Goal: Information Seeking & Learning: Learn about a topic

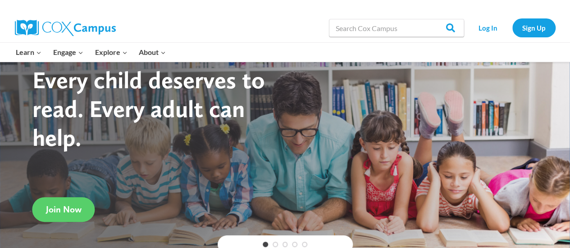
scroll to position [32, 0]
click at [489, 29] on link "Log In" at bounding box center [488, 27] width 39 height 18
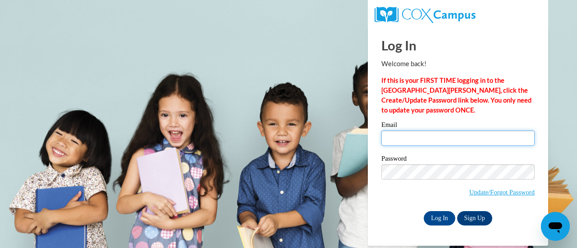
type input "[PERSON_NAME][EMAIL_ADDRESS][PERSON_NAME][DOMAIN_NAME]"
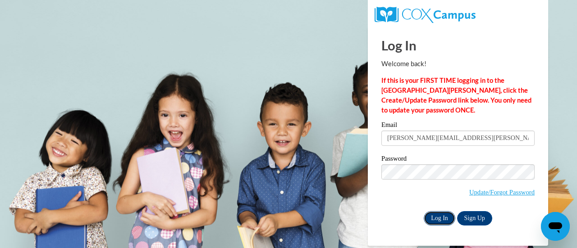
click at [434, 221] on input "Log In" at bounding box center [439, 218] width 32 height 14
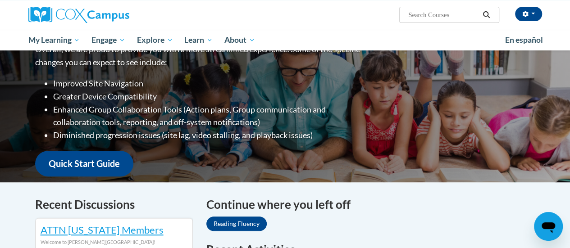
scroll to position [137, 0]
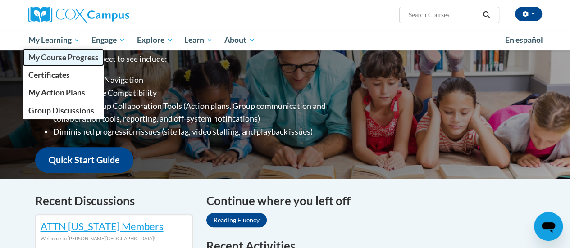
click at [74, 50] on link "My Course Progress" at bounding box center [64, 58] width 82 height 18
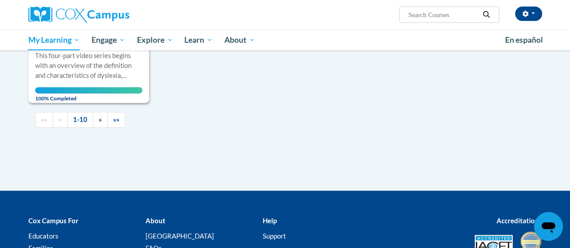
scroll to position [1126, 0]
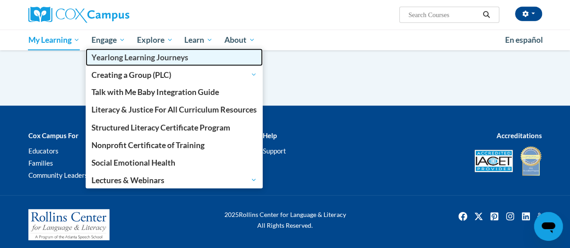
click at [117, 50] on link "Yearlong Learning Journeys" at bounding box center [174, 58] width 177 height 18
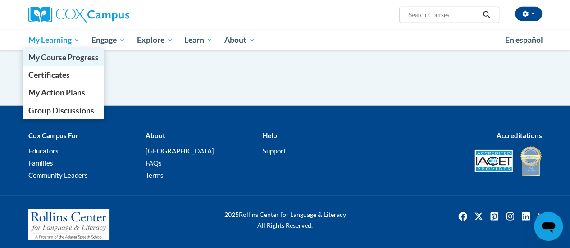
click at [59, 50] on link "My Course Progress" at bounding box center [64, 58] width 82 height 18
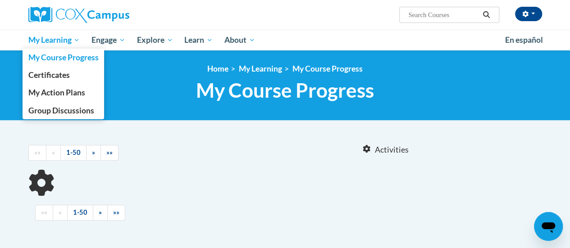
click at [73, 39] on span "My Learning" at bounding box center [54, 40] width 52 height 11
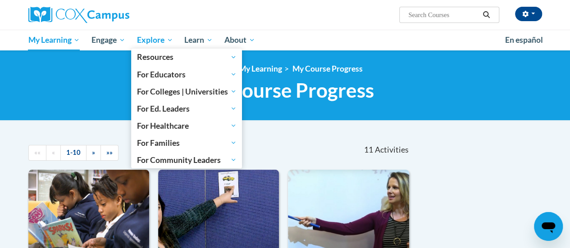
click at [165, 42] on span "Explore" at bounding box center [155, 40] width 36 height 11
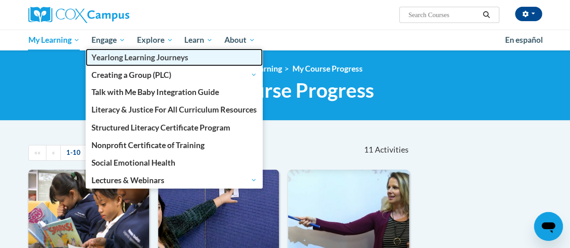
click at [115, 50] on link "Yearlong Learning Journeys" at bounding box center [174, 58] width 177 height 18
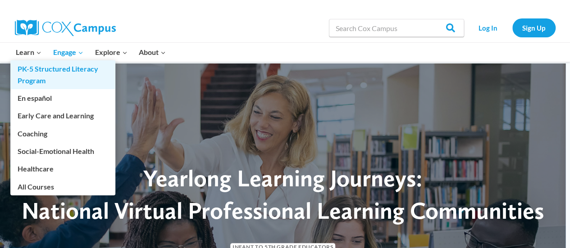
click at [37, 61] on link "PK-5 Structured Literacy Program" at bounding box center [62, 74] width 105 height 29
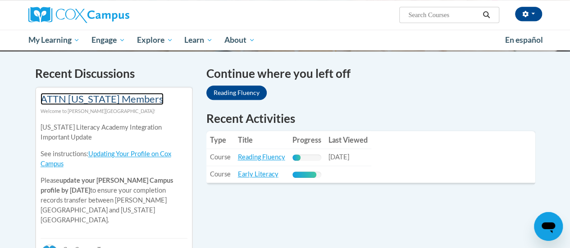
click at [41, 100] on link "ATTN [US_STATE] Members" at bounding box center [102, 99] width 123 height 12
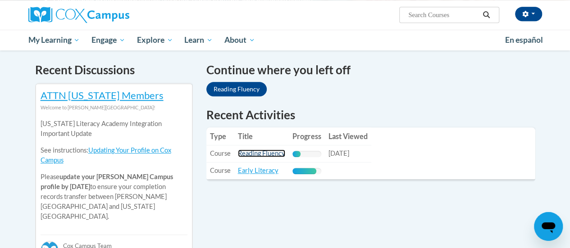
click at [268, 155] on link "Reading Fluency" at bounding box center [261, 154] width 47 height 8
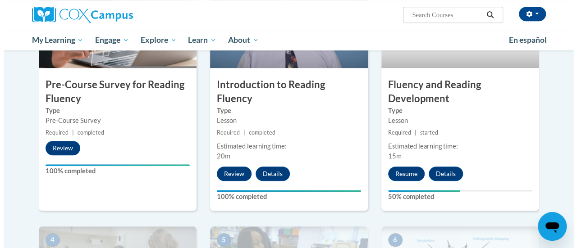
scroll to position [259, 0]
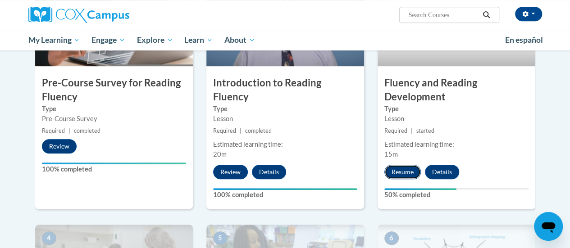
click at [405, 173] on button "Resume" at bounding box center [402, 172] width 36 height 14
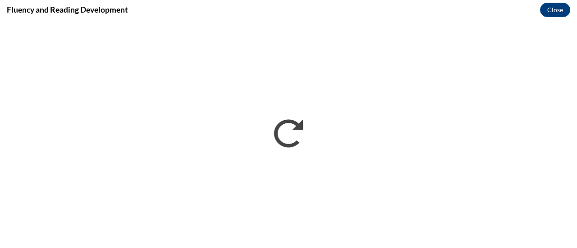
scroll to position [0, 0]
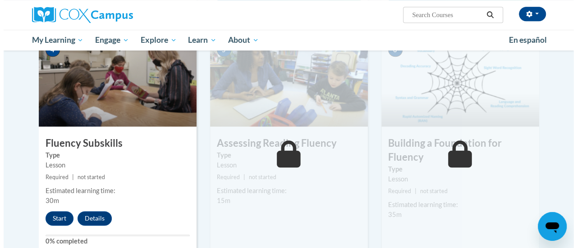
scroll to position [452, 0]
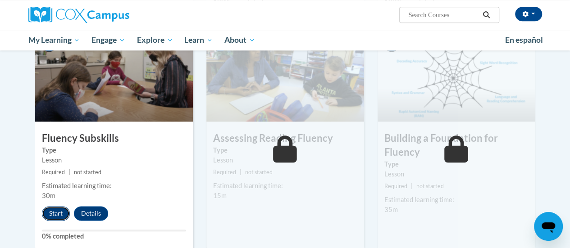
click at [54, 214] on button "Start" at bounding box center [56, 213] width 28 height 14
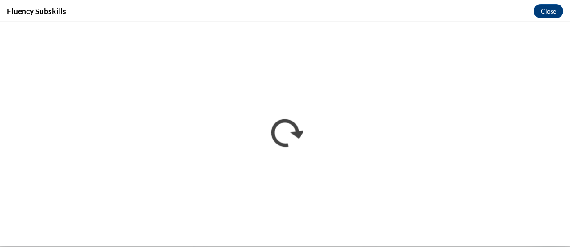
scroll to position [0, 0]
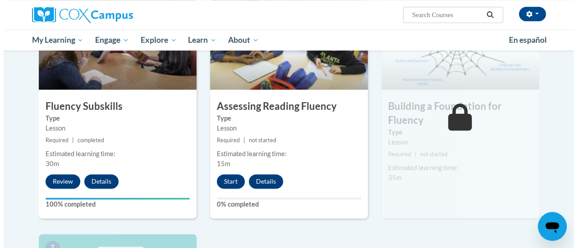
scroll to position [485, 0]
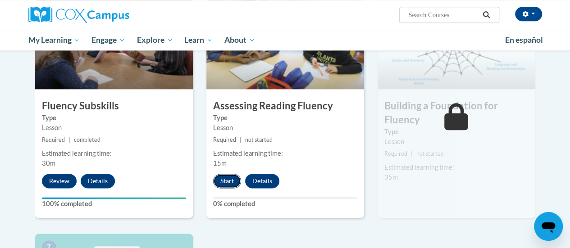
click at [229, 183] on button "Start" at bounding box center [227, 181] width 28 height 14
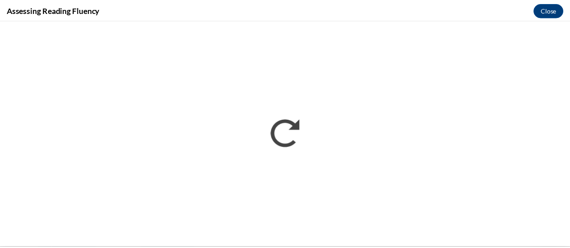
scroll to position [0, 0]
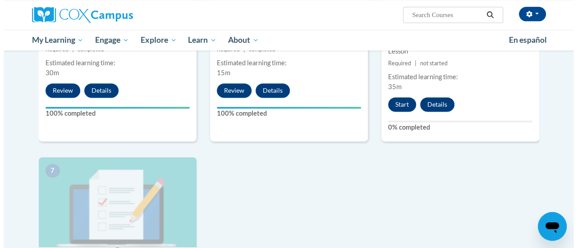
scroll to position [575, 0]
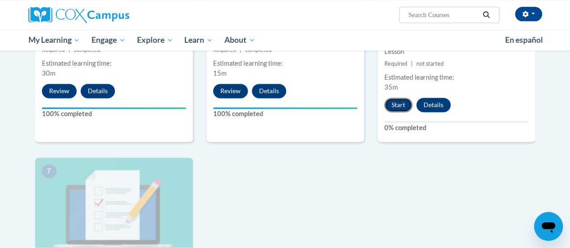
click at [396, 105] on button "Start" at bounding box center [398, 105] width 28 height 14
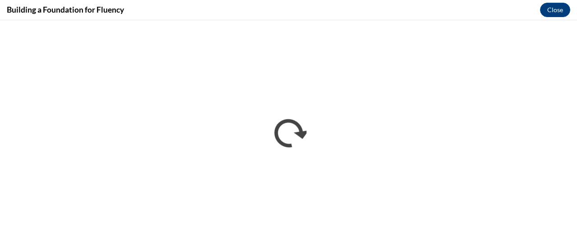
scroll to position [0, 0]
